Goal: Task Accomplishment & Management: Use online tool/utility

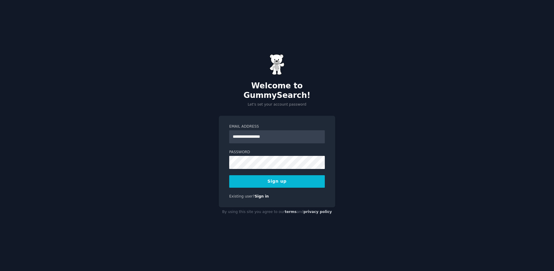
type input "**********"
click at [269, 177] on button "Sign up" at bounding box center [277, 181] width 96 height 12
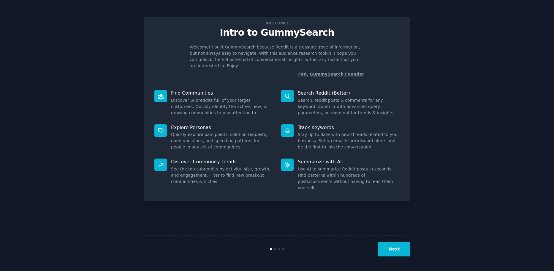
click at [396, 247] on button "Next" at bounding box center [394, 249] width 32 height 15
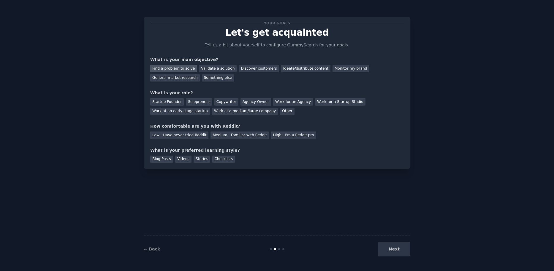
click at [165, 69] on div "Find a problem to solve" at bounding box center [173, 68] width 47 height 7
click at [164, 100] on div "Startup Founder" at bounding box center [167, 101] width 34 height 7
click at [201, 102] on div "Solopreneur" at bounding box center [199, 101] width 26 height 7
click at [246, 133] on div "Medium - Familiar with Reddit" at bounding box center [240, 134] width 58 height 7
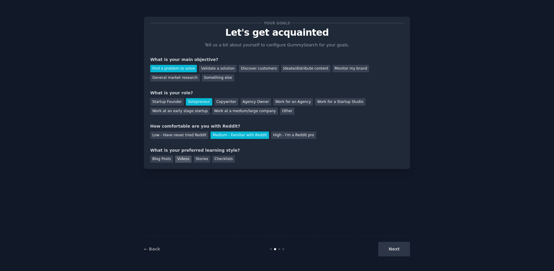
click at [182, 159] on div "Videos" at bounding box center [183, 158] width 16 height 7
click at [219, 160] on div "Checklists" at bounding box center [223, 158] width 23 height 7
click at [393, 247] on button "Next" at bounding box center [394, 249] width 32 height 15
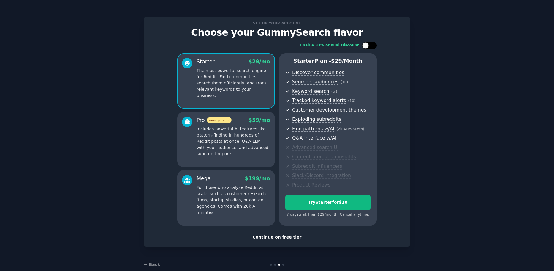
click at [371, 47] on div at bounding box center [372, 45] width 3 height 3
click at [365, 45] on icon at bounding box center [366, 45] width 3 height 3
checkbox input "false"
click at [210, 129] on p "Includes powerful AI features like pattern-finding in hundreds of Reddit posts …" at bounding box center [234, 141] width 74 height 31
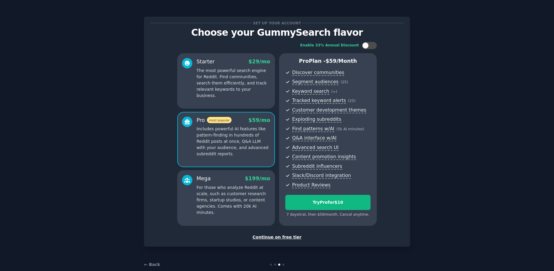
scroll to position [11, 0]
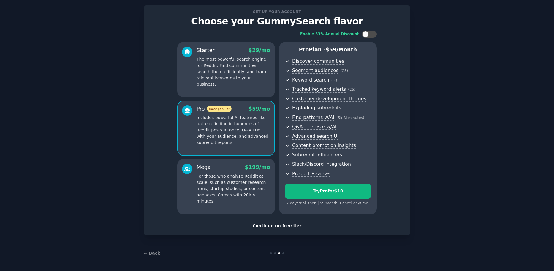
click at [241, 72] on p "The most powerful search engine for Reddit. Find communities, search them effic…" at bounding box center [234, 71] width 74 height 31
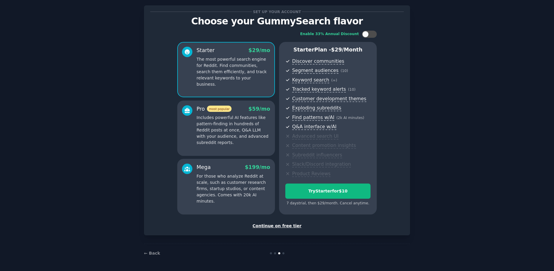
click at [278, 226] on div "Continue on free tier" at bounding box center [277, 226] width 254 height 6
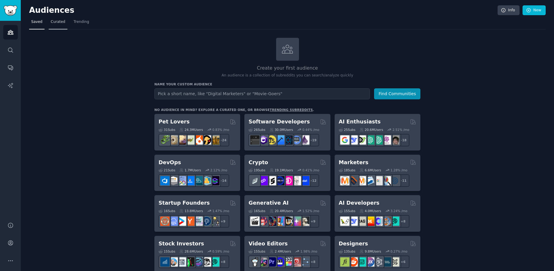
click at [57, 23] on span "Curated" at bounding box center [58, 21] width 15 height 5
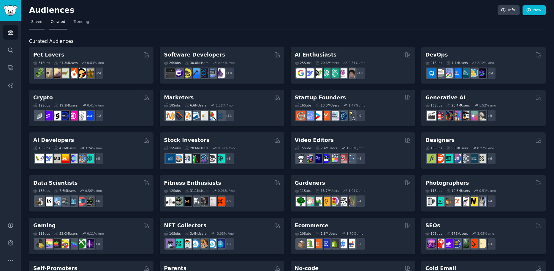
click at [37, 23] on span "Saved" at bounding box center [36, 21] width 11 height 5
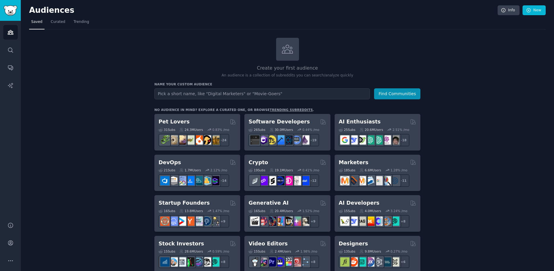
click at [191, 96] on input "text" at bounding box center [262, 93] width 216 height 11
type input "solo attorneys"
click at [374, 88] on button "Find Communities" at bounding box center [397, 93] width 46 height 11
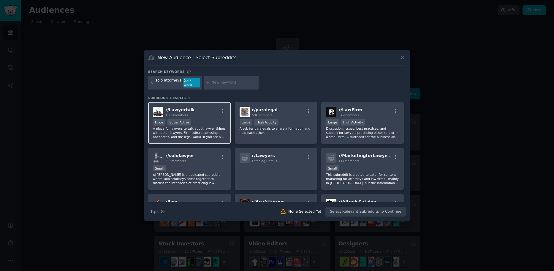
click at [192, 115] on div "r/ Lawyertalk 138k members" at bounding box center [189, 112] width 73 height 10
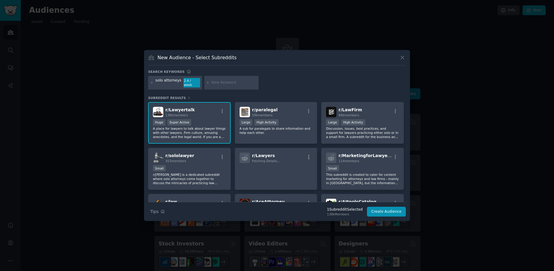
scroll to position [54, 0]
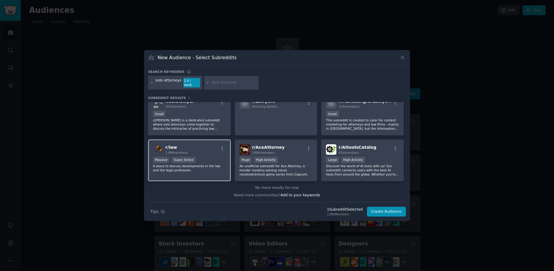
click at [207, 147] on div "r/ law 1.9M members" at bounding box center [189, 149] width 73 height 10
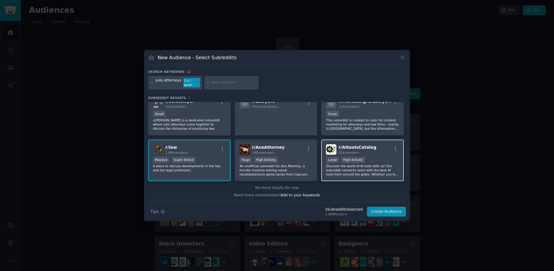
scroll to position [0, 0]
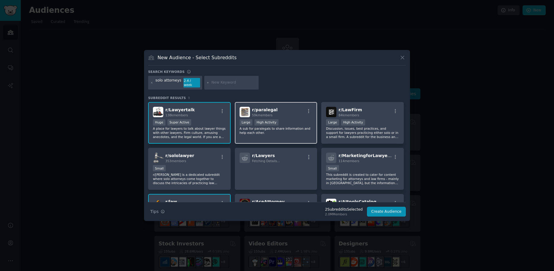
click at [276, 127] on p "A sub for paralegals to share information and help each other." at bounding box center [276, 130] width 73 height 8
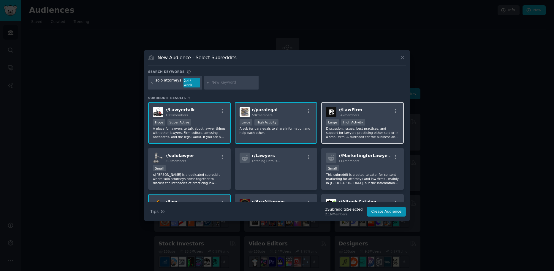
click at [368, 126] on p "Discussion, issues, best practices, and support for lawyers practicing either s…" at bounding box center [362, 132] width 73 height 12
click at [385, 209] on button "Create Audience" at bounding box center [386, 211] width 39 height 10
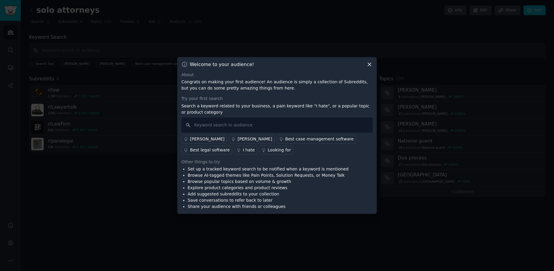
click at [243, 149] on div "I hate" at bounding box center [249, 150] width 12 height 6
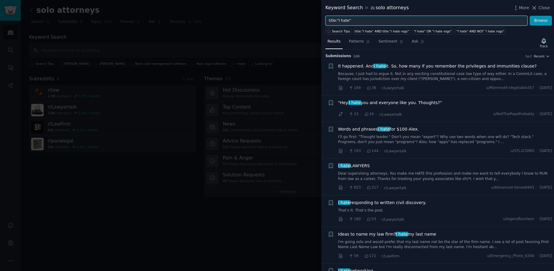
drag, startPoint x: 364, startPoint y: 21, endPoint x: 316, endPoint y: 21, distance: 47.8
click at [316, 21] on div "Keyword Search in solo attorneys More Close title:"I hate" Browse Search Tips t…" at bounding box center [277, 135] width 554 height 271
type input "AI"
click at [530, 16] on button "Browse" at bounding box center [541, 21] width 22 height 10
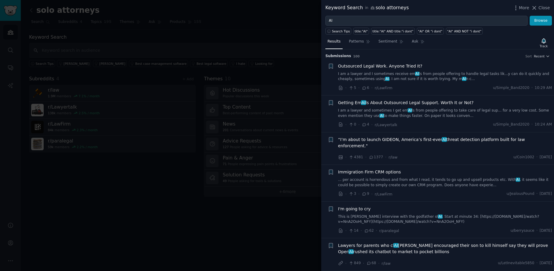
click at [427, 86] on div "· 5 · 6 · r/LawFirm u/Simple_Band2020 · 10:29 AM" at bounding box center [445, 88] width 214 height 6
